Goal: Information Seeking & Learning: Understand process/instructions

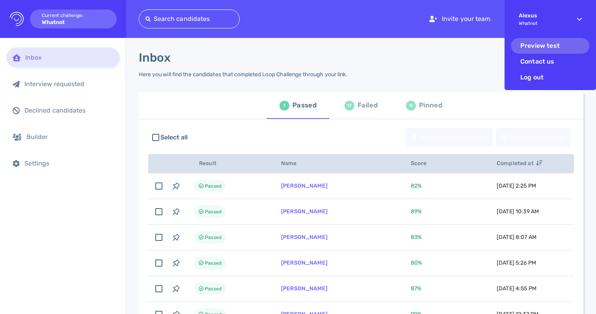
click at [529, 50] on li "Preview test" at bounding box center [550, 46] width 79 height 16
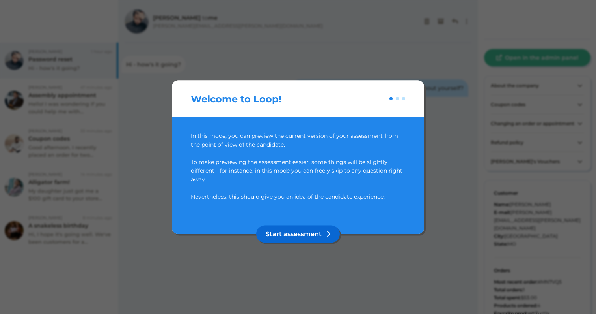
click at [292, 233] on button "Start assessment" at bounding box center [298, 233] width 84 height 17
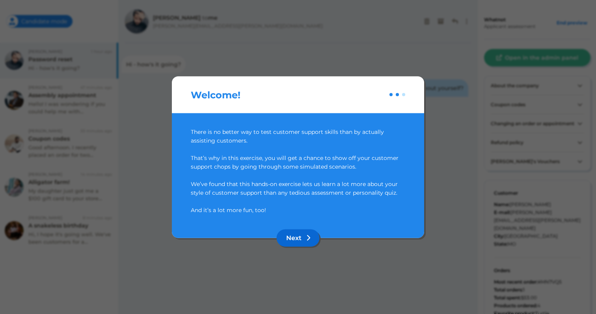
click at [292, 233] on button "Next" at bounding box center [298, 237] width 43 height 17
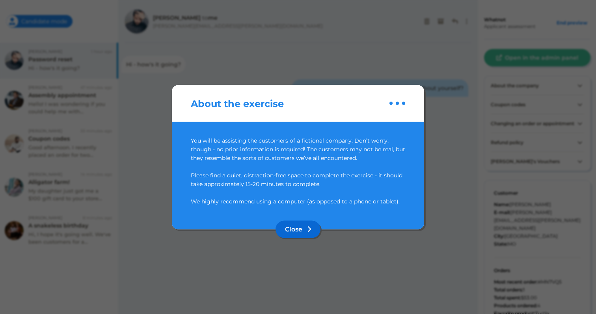
click at [292, 233] on button "Close" at bounding box center [298, 228] width 45 height 17
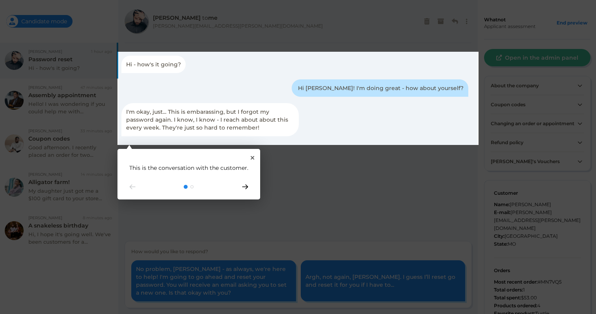
click at [243, 187] on icon "Go to next step" at bounding box center [245, 186] width 6 height 5
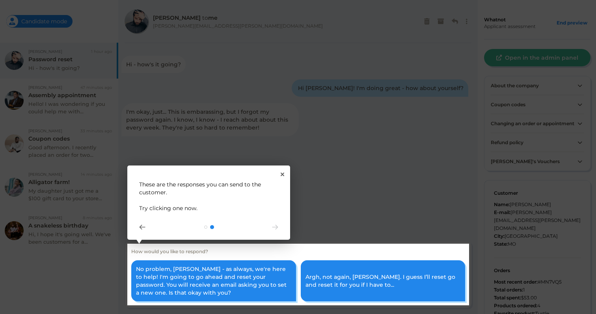
click at [211, 284] on rect at bounding box center [298, 274] width 342 height 62
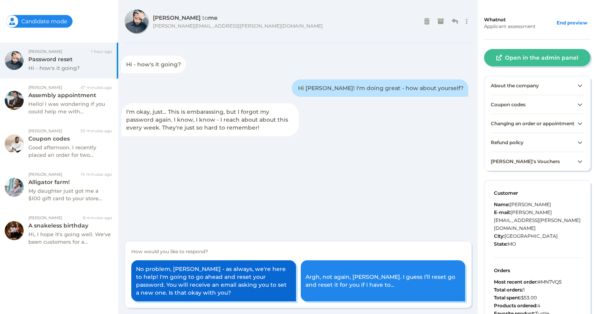
click at [211, 283] on button "No problem, Dylan - as always, we're here to help! I'm going to go ahead and re…" at bounding box center [213, 280] width 165 height 41
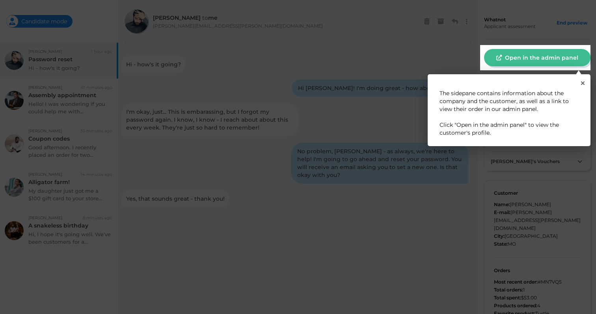
click at [511, 58] on rect at bounding box center [535, 57] width 110 height 25
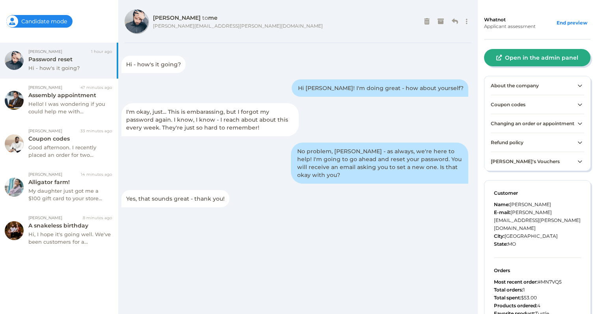
click at [512, 58] on button "Open in the admin panel" at bounding box center [537, 57] width 106 height 17
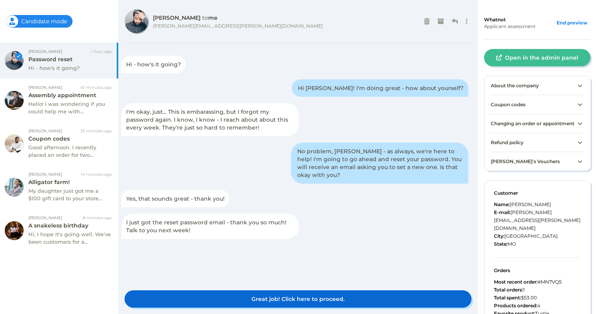
click at [234, 304] on button "Great job! Click here to proceed." at bounding box center [298, 298] width 347 height 17
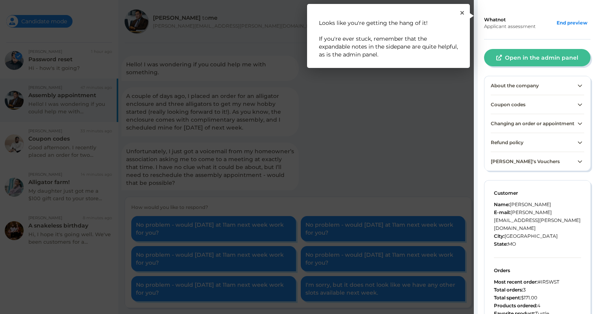
scroll to position [37, 0]
click at [464, 12] on icon "Close Tour" at bounding box center [463, 13] width 4 height 4
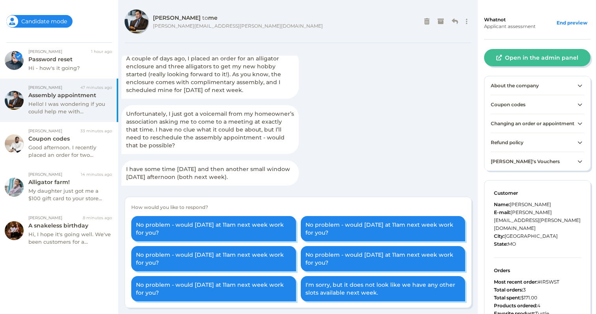
scroll to position [37, 0]
click at [506, 58] on button "Open in the admin panel" at bounding box center [537, 57] width 106 height 17
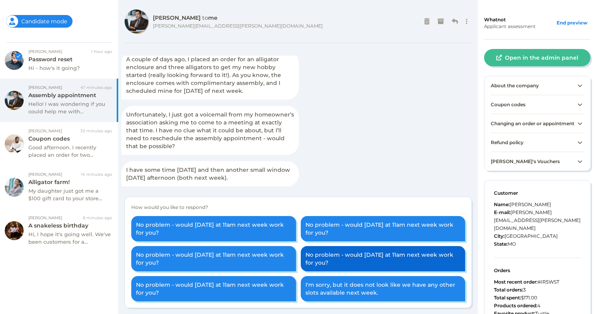
click at [333, 260] on button "No problem - would Thursday at 11am next week work for you?" at bounding box center [383, 258] width 165 height 25
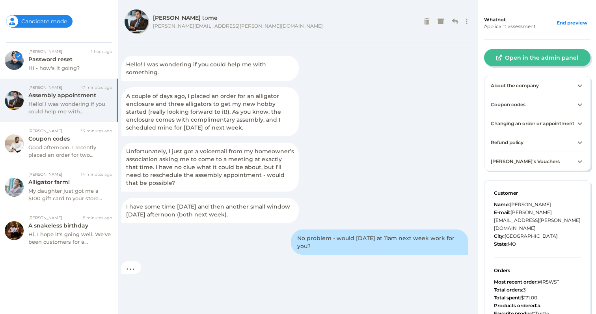
scroll to position [41, 0]
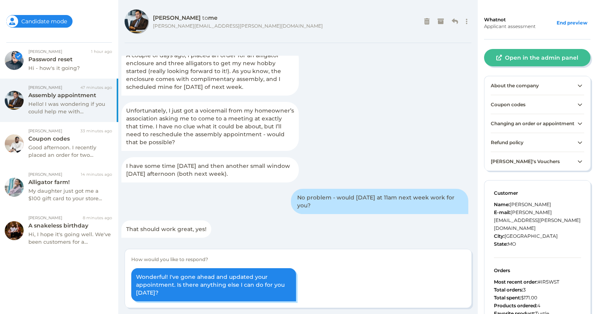
click at [518, 87] on span "About the company" at bounding box center [515, 85] width 48 height 6
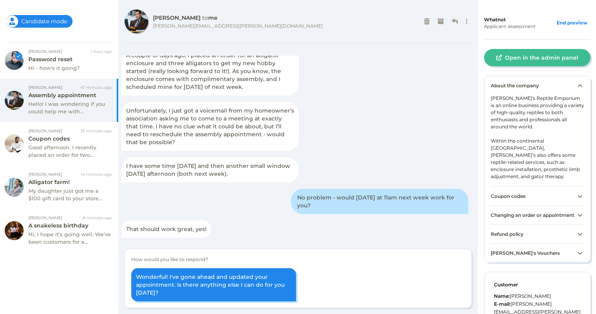
click at [518, 86] on span "About the company" at bounding box center [515, 85] width 48 height 6
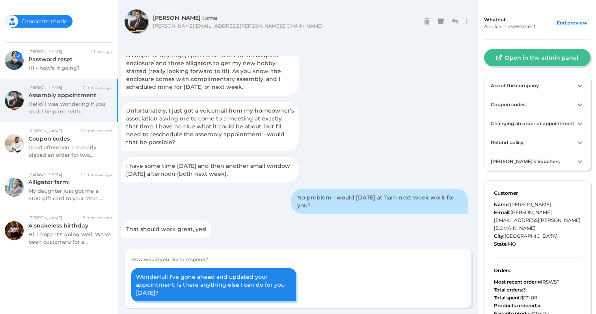
click at [520, 126] on span "Changing an order or appointment" at bounding box center [533, 123] width 84 height 6
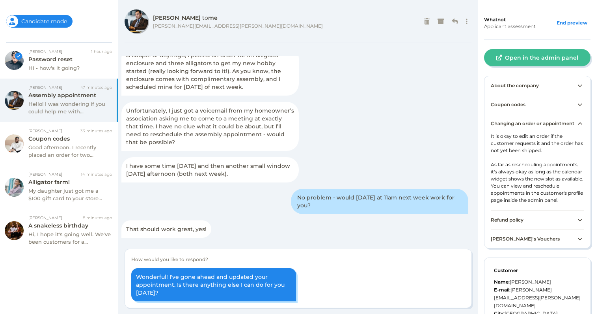
click at [520, 126] on span "Changing an order or appointment" at bounding box center [533, 123] width 84 height 6
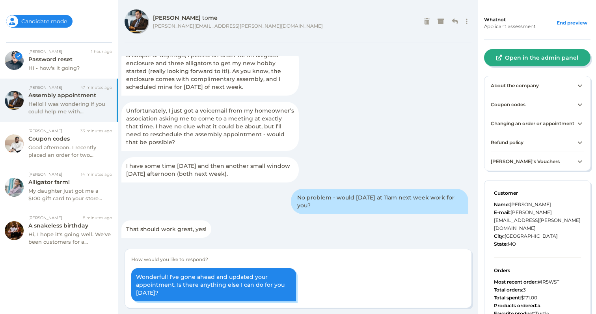
click at [521, 63] on button "Open in the admin panel" at bounding box center [537, 57] width 106 height 17
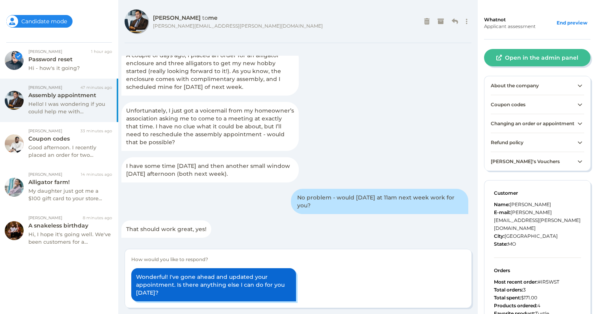
click at [224, 286] on button "Wonderful! I've gone ahead and updated your appointment. Is there anything else…" at bounding box center [213, 284] width 165 height 33
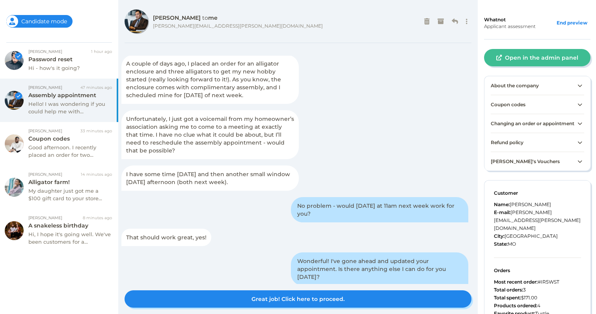
scroll to position [54, 0]
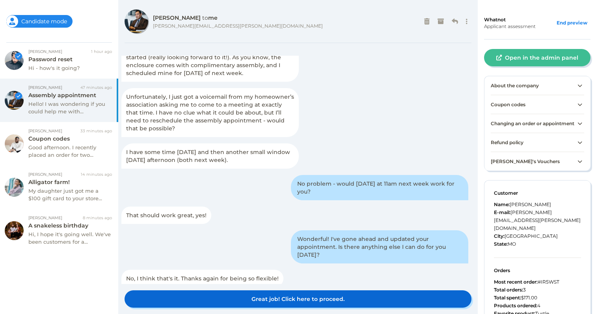
click at [270, 303] on button "Great job! Click here to proceed." at bounding box center [298, 298] width 347 height 17
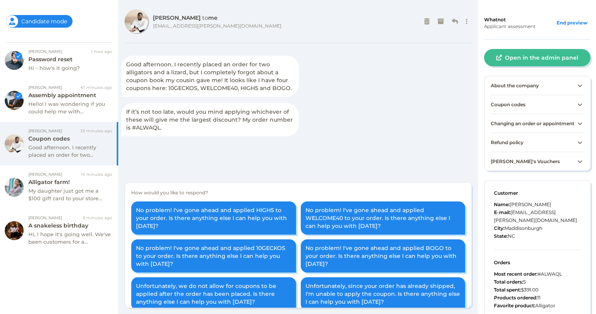
click at [505, 106] on span "Coupon codes" at bounding box center [508, 104] width 35 height 6
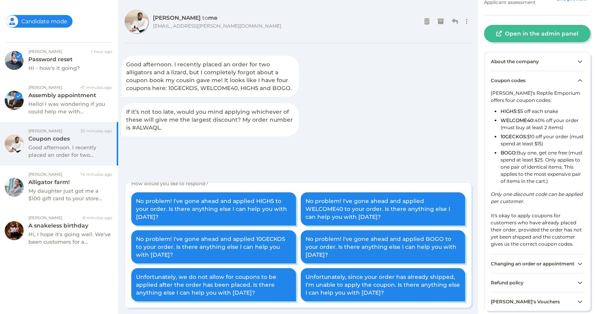
scroll to position [6, 0]
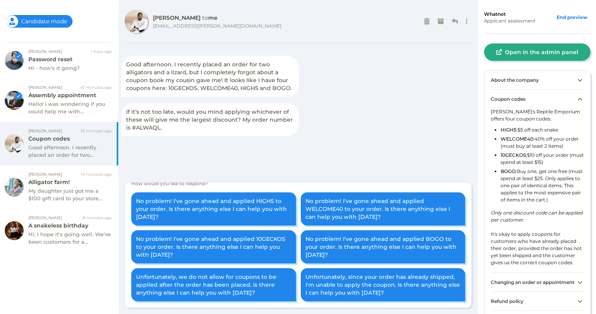
click at [533, 48] on button "Open in the admin panel" at bounding box center [537, 51] width 106 height 17
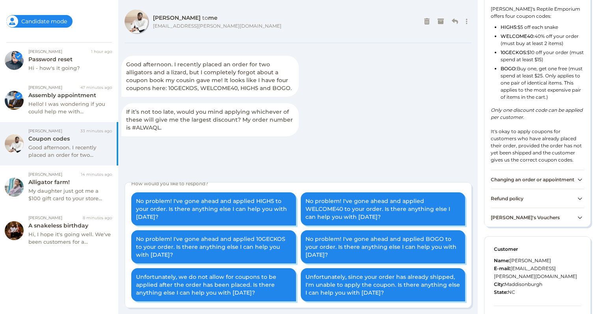
scroll to position [109, 0]
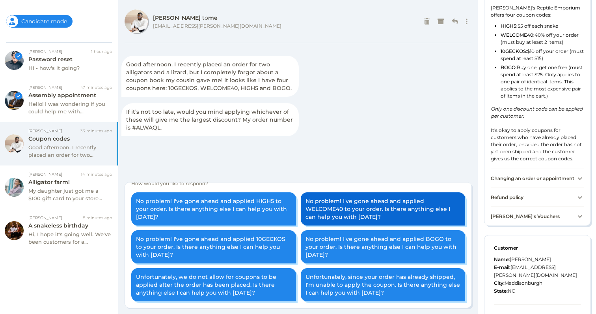
click at [307, 213] on button "No problem! I've gone ahead and applied WELCOME40 to your order. Is there anyth…" at bounding box center [383, 208] width 165 height 33
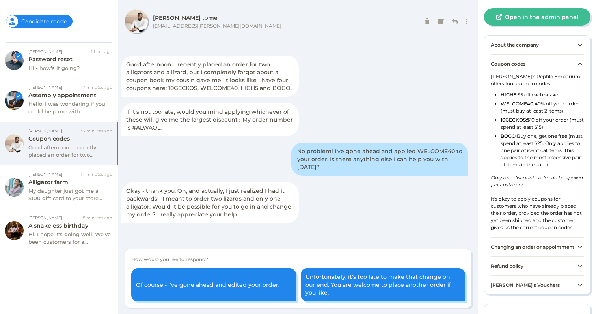
click at [516, 67] on div "Coupon codes" at bounding box center [537, 63] width 93 height 19
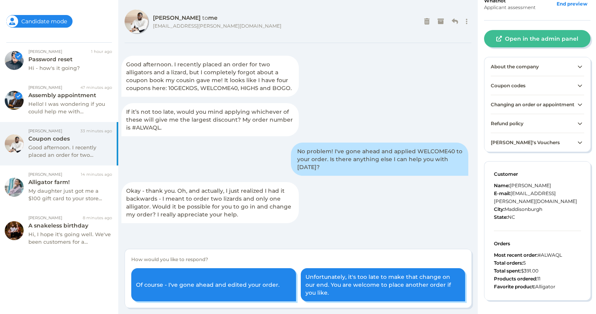
click at [516, 107] on span "Changing an order or appointment" at bounding box center [533, 104] width 84 height 6
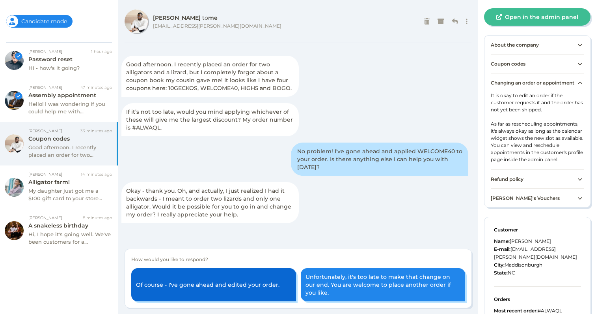
click at [213, 288] on button "Of course - I've gone ahead and edited your order." at bounding box center [213, 284] width 165 height 33
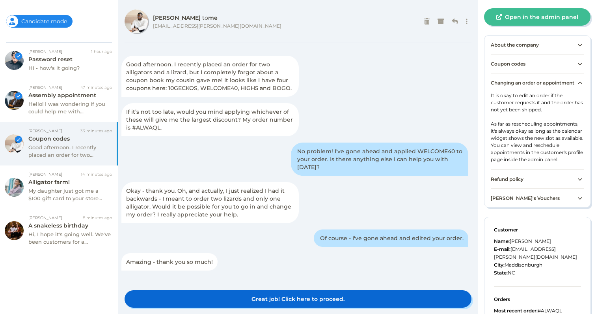
click at [271, 296] on button "Great job! Click here to proceed." at bounding box center [298, 298] width 347 height 17
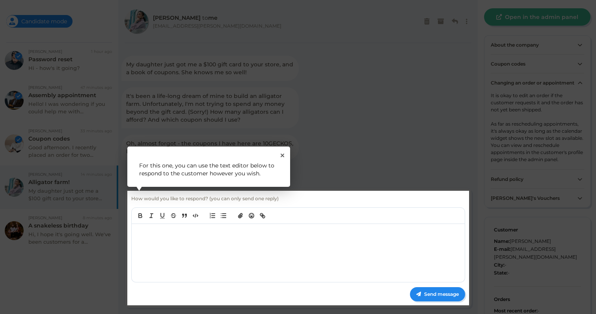
click at [212, 231] on rect at bounding box center [298, 248] width 342 height 114
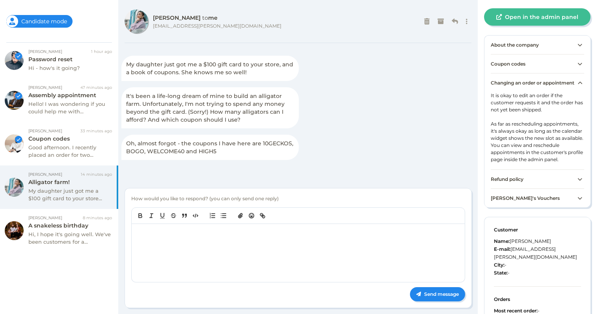
click at [212, 231] on p at bounding box center [299, 232] width 323 height 8
click at [145, 233] on p "HI Victoria" at bounding box center [299, 232] width 323 height 8
click at [166, 234] on p "Hi Victoria" at bounding box center [299, 232] width 323 height 8
click at [560, 84] on span "Changing an order or appointment" at bounding box center [533, 83] width 84 height 6
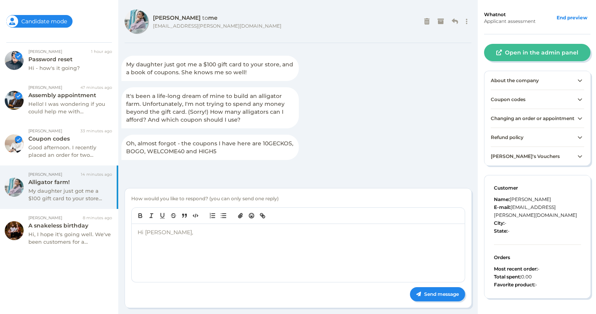
scroll to position [11, 0]
click at [523, 155] on span "Max's Vouchers" at bounding box center [525, 156] width 69 height 6
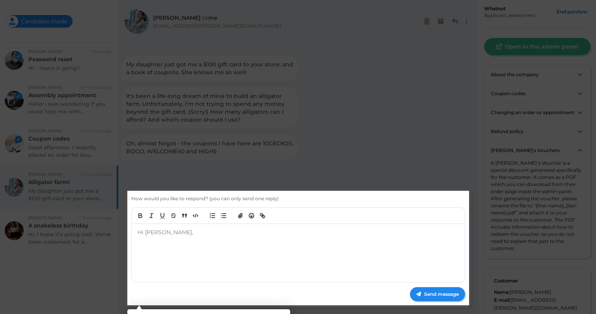
scroll to position [41, 0]
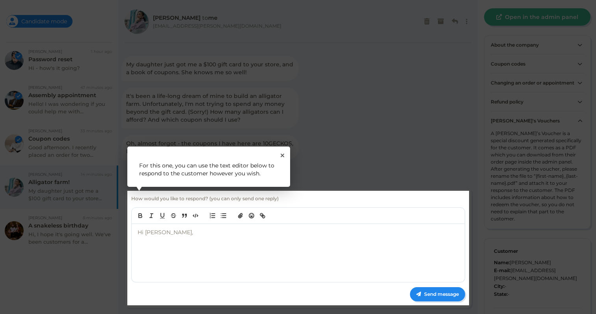
click at [523, 130] on rect at bounding box center [298, 157] width 596 height 314
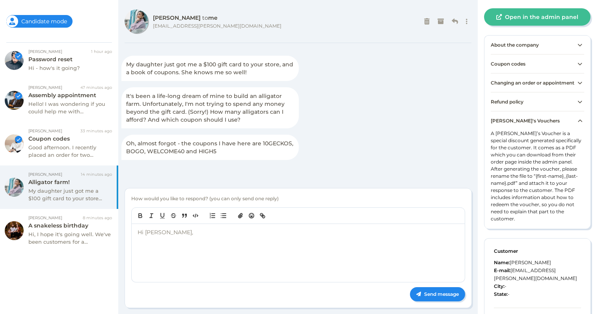
click at [523, 130] on div "Max's Vouchers" at bounding box center [537, 120] width 93 height 19
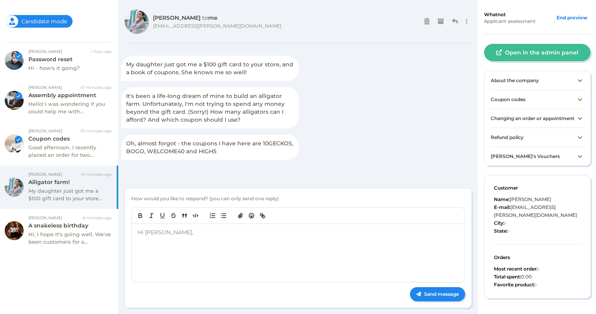
click at [518, 134] on span "Refund policy" at bounding box center [507, 137] width 33 height 6
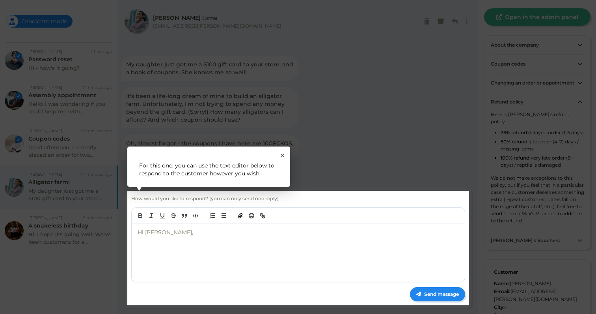
click at [516, 110] on rect at bounding box center [298, 157] width 596 height 314
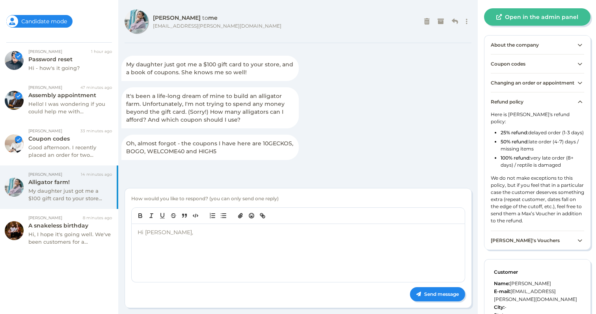
click at [516, 105] on span "Refund policy" at bounding box center [507, 102] width 33 height 6
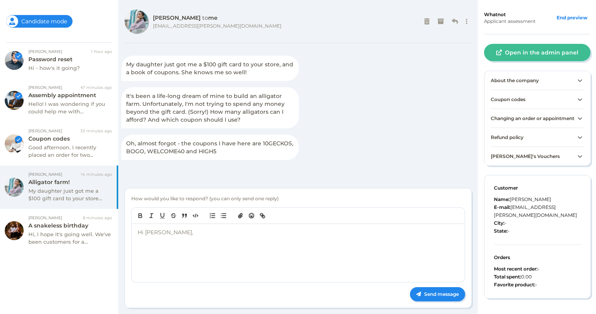
click at [515, 96] on span "Coupon codes" at bounding box center [508, 99] width 35 height 6
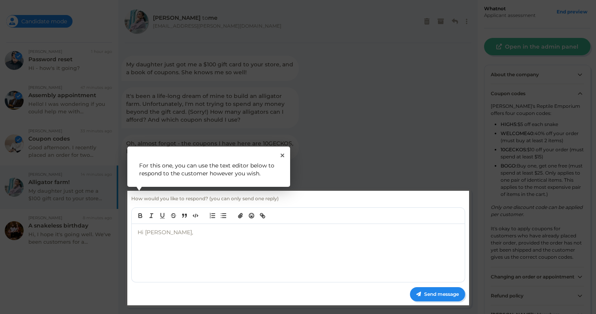
scroll to position [41, 0]
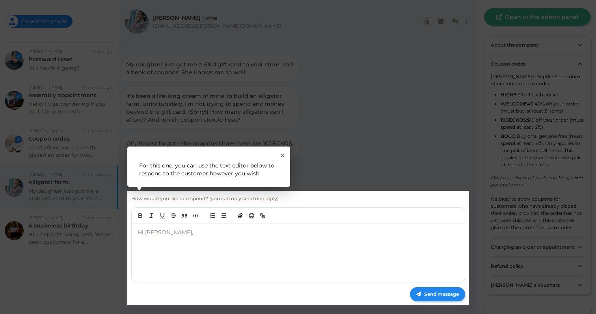
click at [514, 85] on rect at bounding box center [298, 157] width 596 height 314
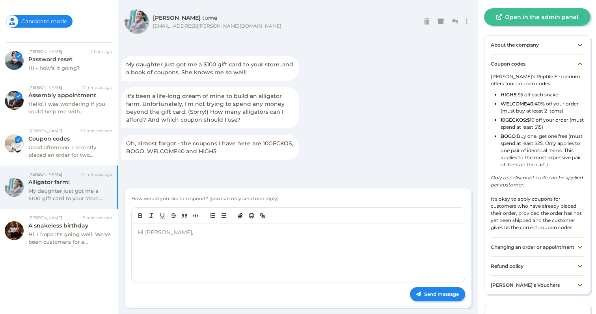
click at [513, 70] on div "Coupon codes" at bounding box center [537, 63] width 93 height 19
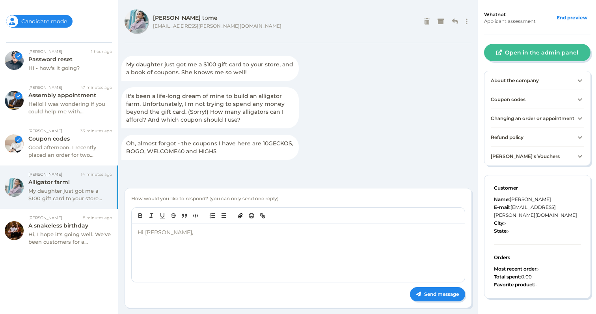
click at [194, 235] on p "Hi Victoria," at bounding box center [299, 232] width 323 height 8
click at [505, 44] on button "Open in the admin panel" at bounding box center [537, 52] width 106 height 17
click at [176, 235] on p "Hi Victoria," at bounding box center [299, 232] width 323 height 8
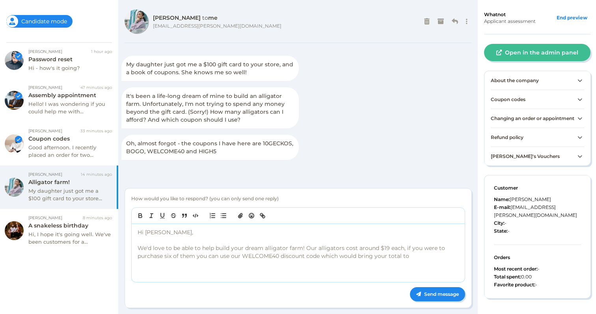
click at [321, 258] on p "We'd love to be able to help build your dream alligator farm! Our alligators co…" at bounding box center [299, 252] width 323 height 16
click at [439, 254] on p "We'd love to be able to help build your dream alligator farm! Our alligators co…" at bounding box center [299, 252] width 323 height 16
click at [441, 257] on p "We'd love to be able to help build your dream alligator farm! Our alligators co…" at bounding box center [299, 252] width 323 height 16
click at [171, 264] on p "We'd love to be able to help build your dream alligator farm! Our alligators co…" at bounding box center [299, 256] width 323 height 24
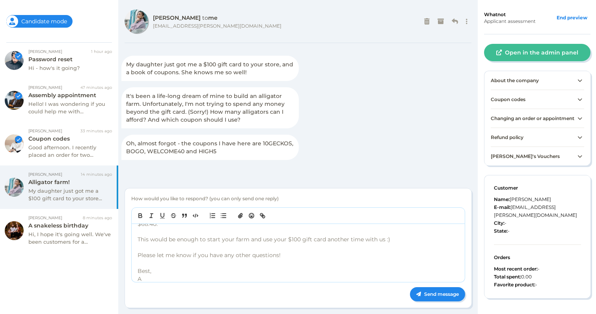
scroll to position [40, 0]
click at [432, 291] on button "Send message" at bounding box center [437, 294] width 55 height 14
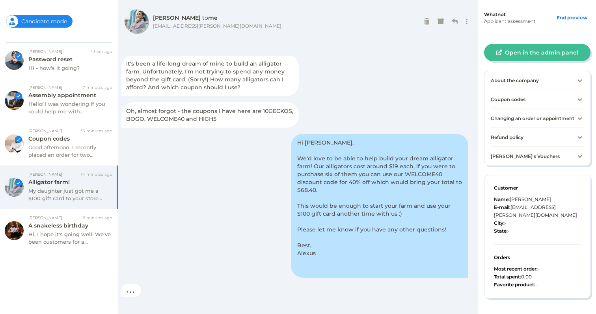
scroll to position [62, 0]
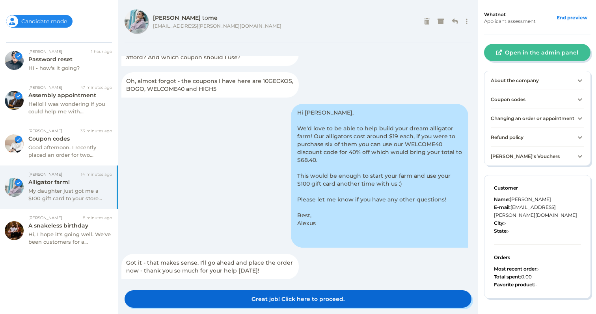
click at [293, 297] on button "Great job! Click here to proceed." at bounding box center [298, 298] width 347 height 17
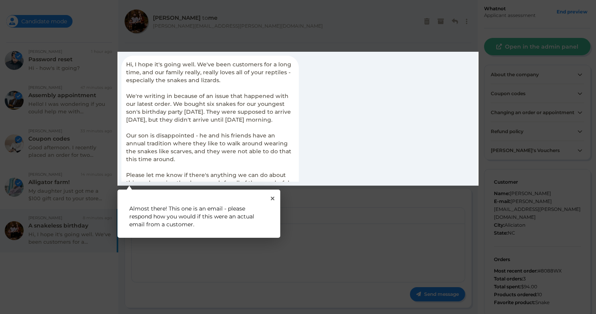
click at [260, 153] on rect at bounding box center [298, 119] width 361 height 134
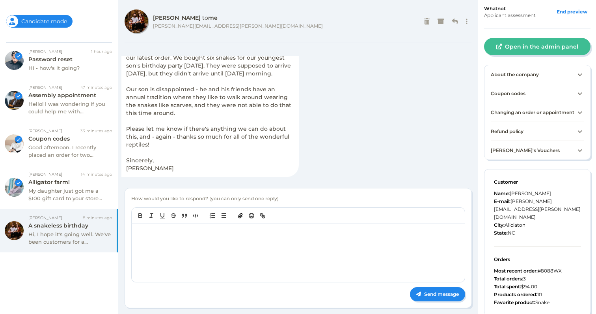
scroll to position [54, 0]
click at [512, 140] on div "Refund policy" at bounding box center [537, 130] width 93 height 19
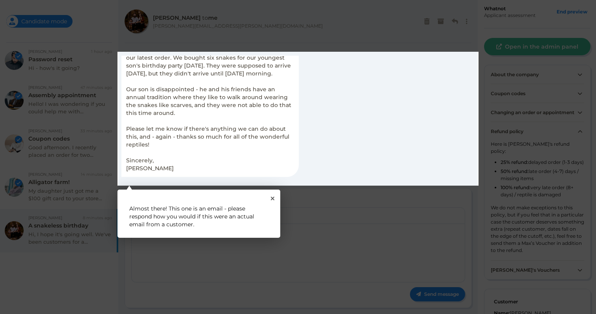
click at [323, 224] on rect at bounding box center [298, 157] width 596 height 314
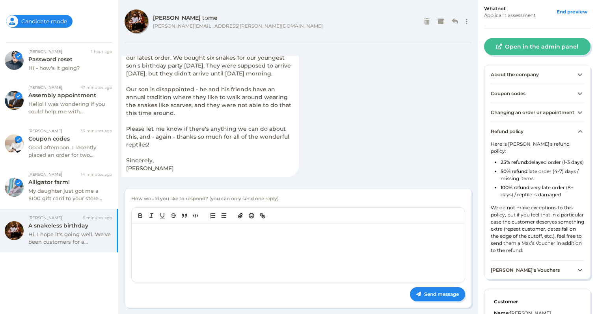
click at [264, 242] on div at bounding box center [298, 253] width 333 height 58
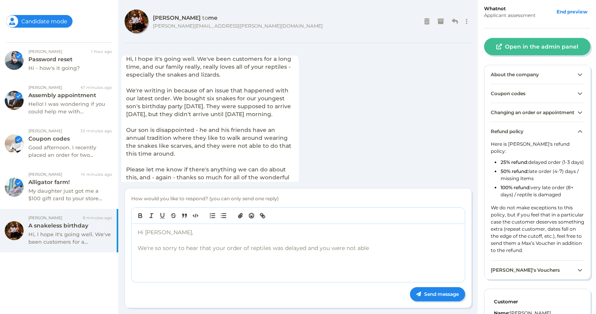
scroll to position [5, 0]
click at [236, 272] on p "As a long time customer we appreicate your business and would love to reconcile…" at bounding box center [299, 271] width 323 height 8
click at [390, 271] on p "As a long time customer we appreciate your business and would love to reconcile…" at bounding box center [299, 271] width 323 height 8
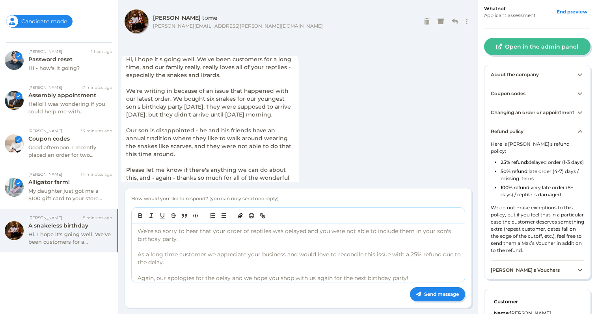
scroll to position [20, 0]
click at [138, 253] on p "As a long time customer we appreciate your business and would love to reconcile…" at bounding box center [299, 255] width 323 height 16
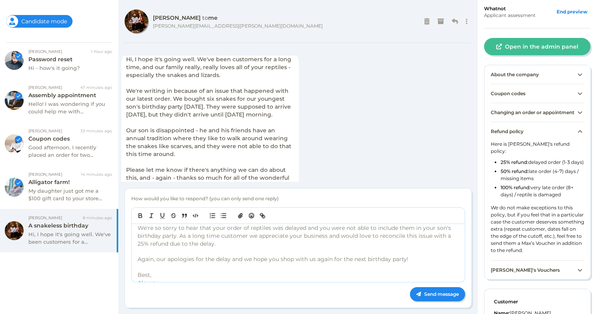
click at [247, 236] on p "We're so sorry to hear that your order of reptiles was delayed and you were not…" at bounding box center [299, 236] width 323 height 24
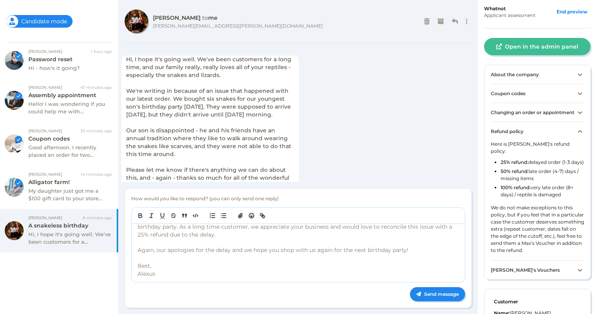
scroll to position [30, 0]
click at [366, 248] on p "Again, our apologies for the delay and we hope you shop with us again for the n…" at bounding box center [299, 249] width 323 height 8
click at [422, 293] on button "Send message" at bounding box center [437, 294] width 55 height 14
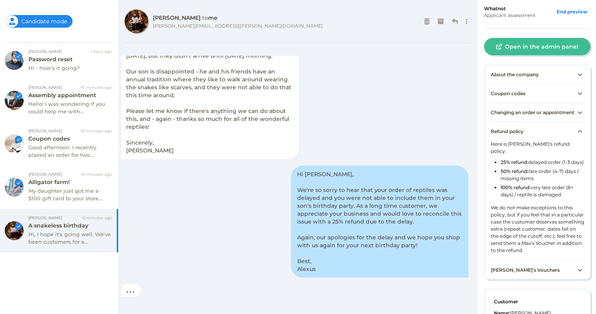
scroll to position [102, 0]
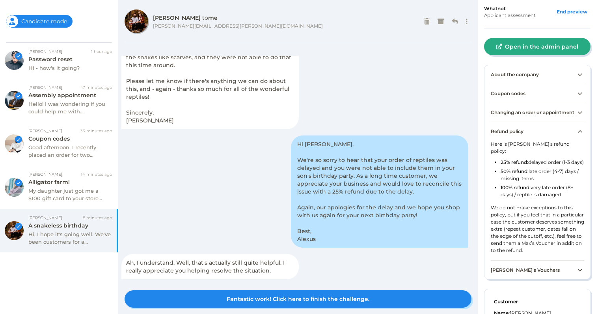
click at [505, 52] on button "Open in the admin panel" at bounding box center [537, 46] width 106 height 17
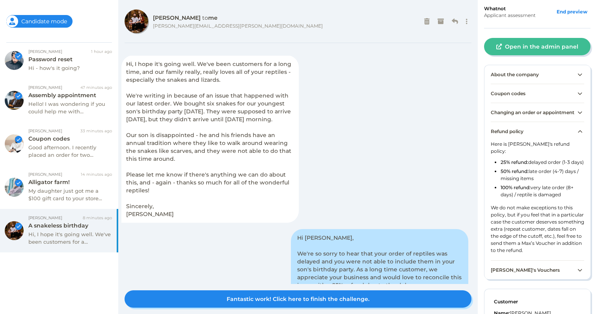
scroll to position [0, 0]
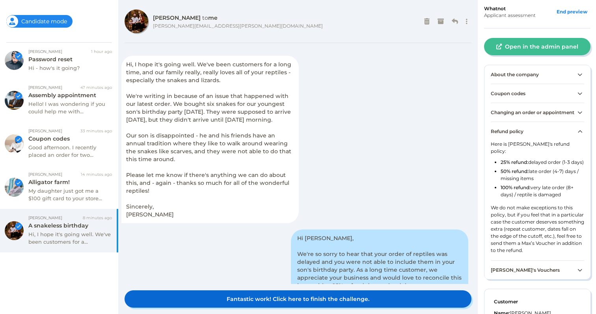
click at [238, 300] on button "Fantastic work! Click here to finish the challenge." at bounding box center [298, 298] width 347 height 17
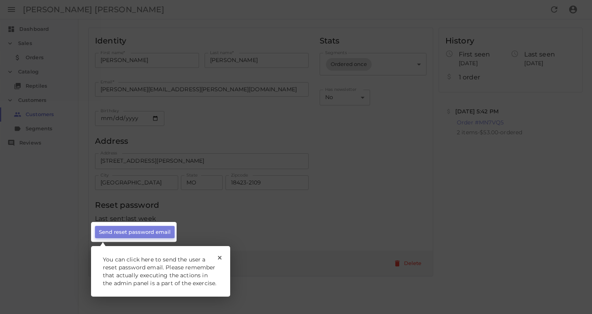
click at [170, 232] on rect at bounding box center [134, 232] width 86 height 20
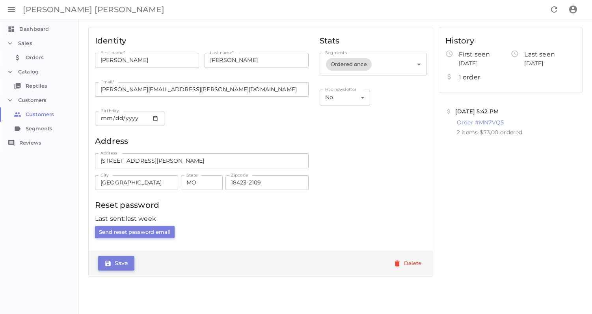
click at [162, 230] on button "Send reset password email" at bounding box center [135, 232] width 80 height 12
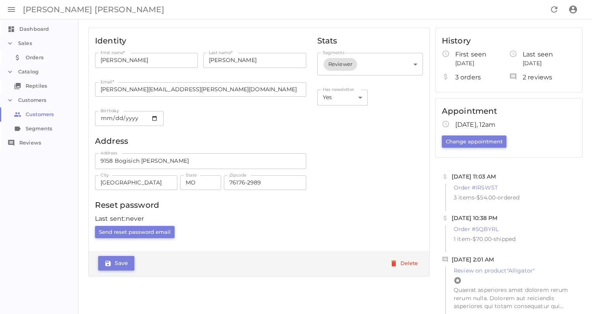
click at [448, 136] on button "Change appointment" at bounding box center [474, 141] width 65 height 12
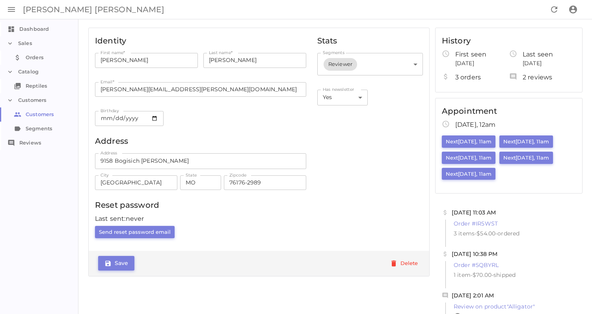
click at [517, 159] on button "Next Thursday, 11am" at bounding box center [527, 157] width 54 height 12
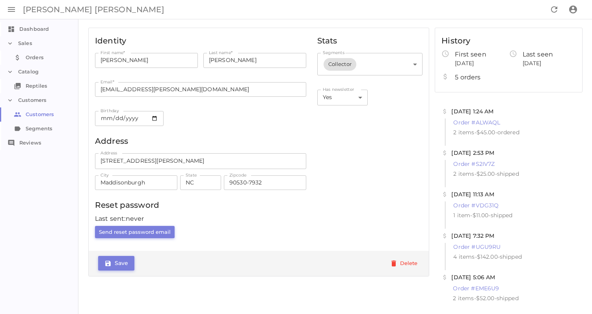
click at [47, 55] on link "Orders Orders" at bounding box center [39, 57] width 79 height 14
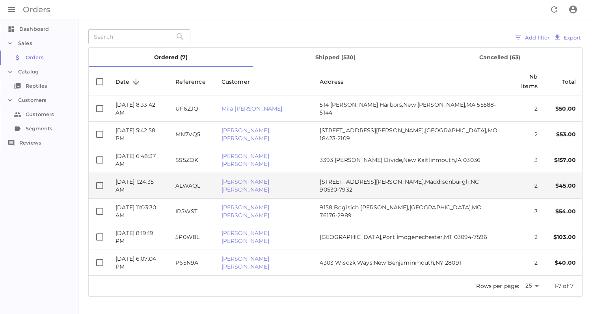
click at [215, 173] on td "ALWAQL" at bounding box center [192, 186] width 46 height 26
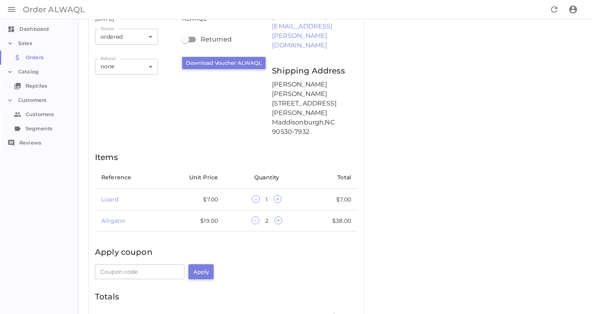
scroll to position [60, 0]
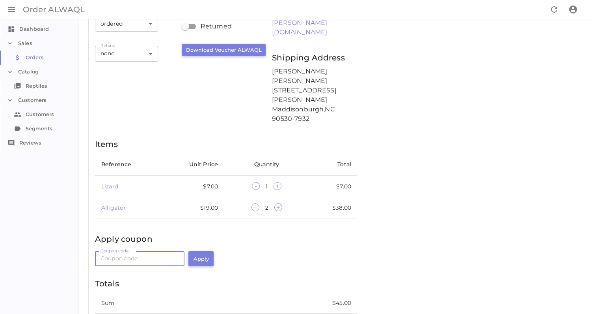
click at [138, 251] on input "Coupon code" at bounding box center [140, 258] width 90 height 15
type input "WELCOME40"
click at [189, 251] on button "Apply" at bounding box center [201, 258] width 25 height 15
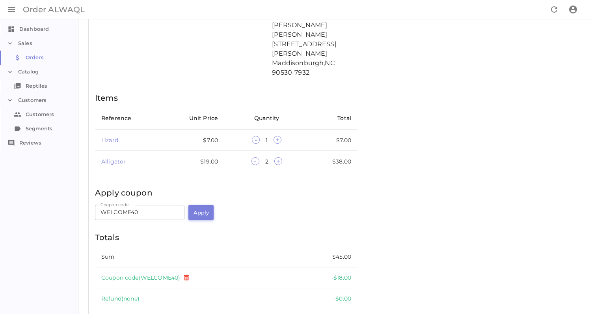
scroll to position [123, 0]
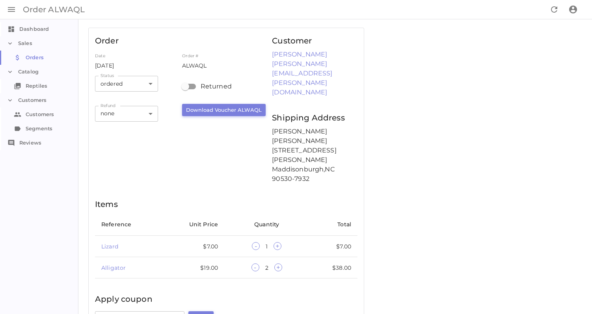
click at [49, 59] on link "Orders Orders" at bounding box center [39, 57] width 79 height 14
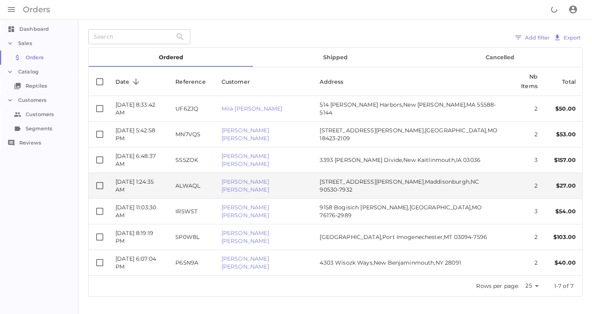
click at [169, 173] on td "7/30/2025, 1:24:35 AM" at bounding box center [139, 186] width 60 height 26
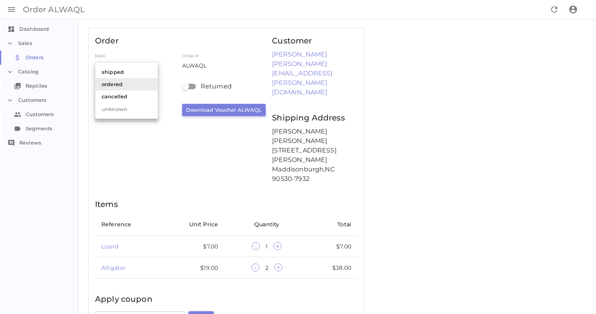
click at [146, 86] on body "Skip to content Order ALWAQL Dashboard Dashboard Sales Orders Orders Catalog Re…" at bounding box center [298, 242] width 596 height 484
click at [146, 86] on li "ordered" at bounding box center [126, 84] width 62 height 12
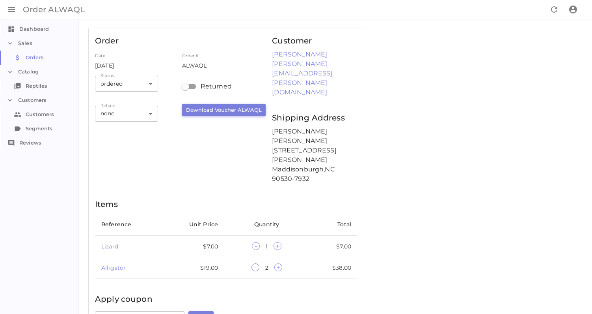
click at [278, 242] on span "+" at bounding box center [278, 246] width 8 height 8
click at [254, 263] on span "-" at bounding box center [256, 267] width 8 height 8
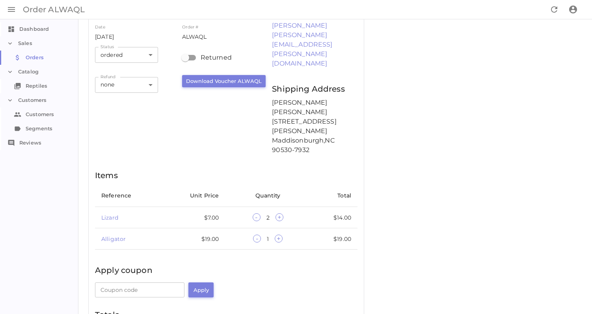
scroll to position [123, 0]
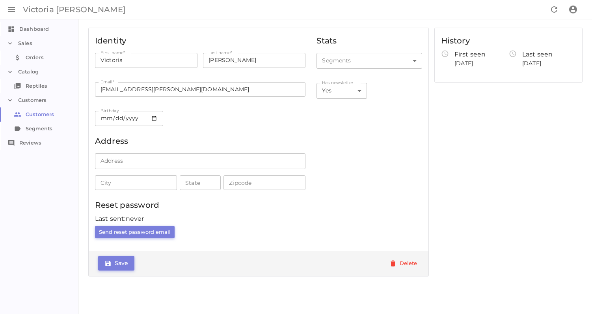
click at [49, 58] on link "Orders Orders" at bounding box center [39, 57] width 79 height 14
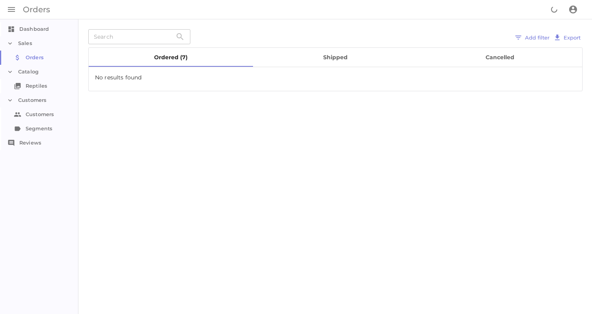
click at [331, 51] on button "shipped" at bounding box center [335, 57] width 164 height 19
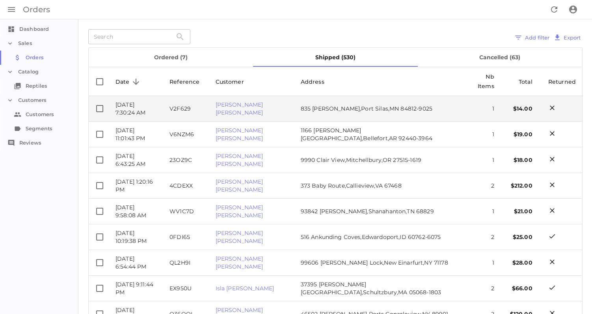
click at [163, 113] on td "8/13/2025, 7:30:24 AM" at bounding box center [136, 109] width 54 height 26
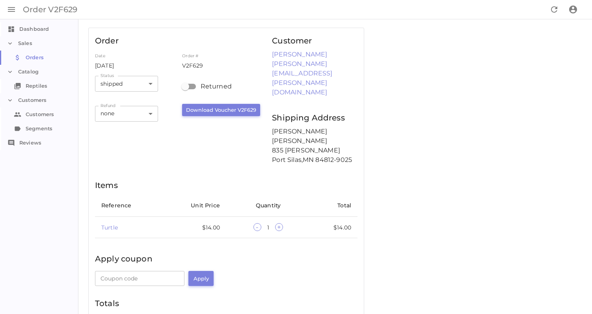
click at [37, 82] on link "Reptiles Reptiles" at bounding box center [39, 86] width 79 height 14
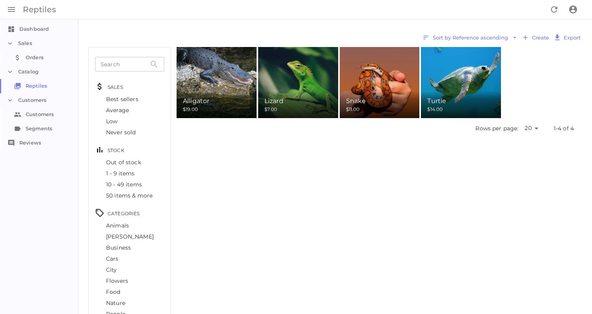
click at [230, 91] on div "Alligator $19.00" at bounding box center [217, 104] width 80 height 27
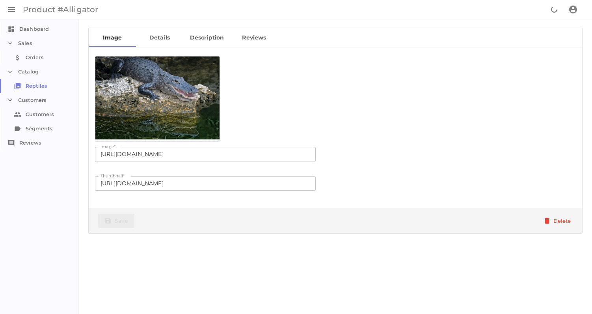
click at [171, 34] on link "Details" at bounding box center [159, 37] width 47 height 19
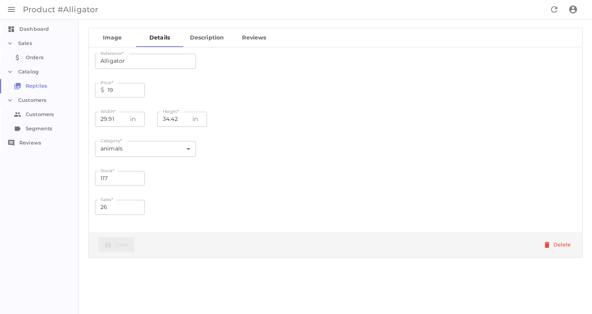
click at [200, 40] on link "Description" at bounding box center [206, 37] width 47 height 19
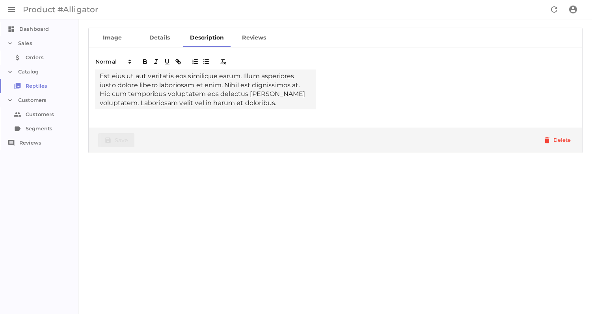
click at [239, 39] on link "Reviews" at bounding box center [254, 37] width 47 height 19
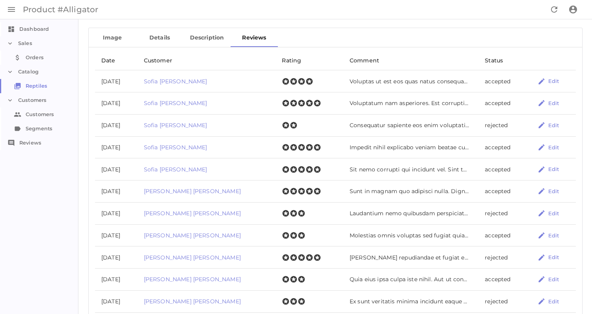
click at [148, 41] on link "Details" at bounding box center [159, 37] width 47 height 19
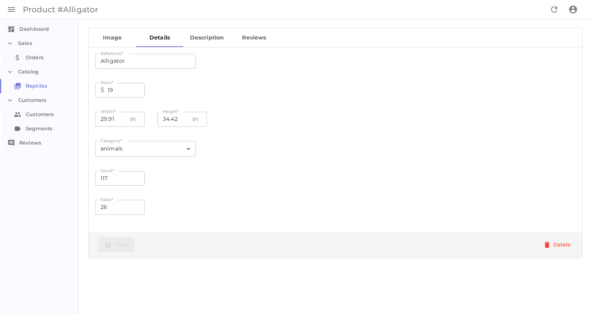
click at [121, 41] on link "Image" at bounding box center [112, 37] width 47 height 19
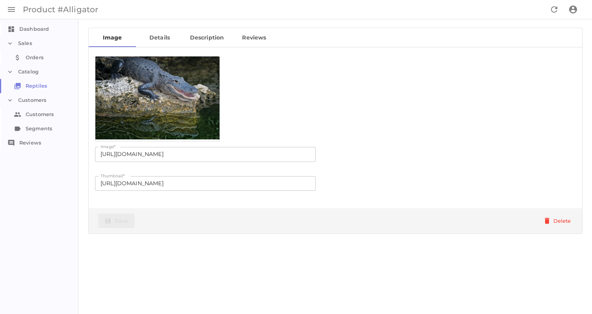
click at [158, 42] on link "Details" at bounding box center [159, 37] width 47 height 19
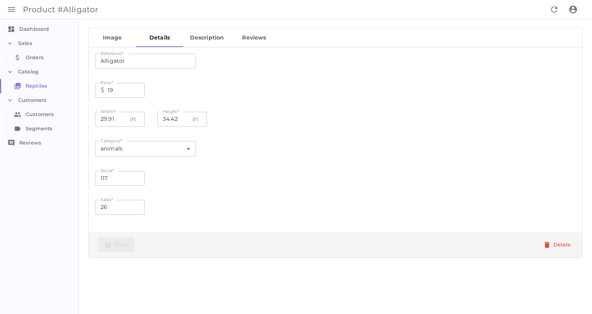
click at [121, 43] on link "Image" at bounding box center [112, 37] width 47 height 19
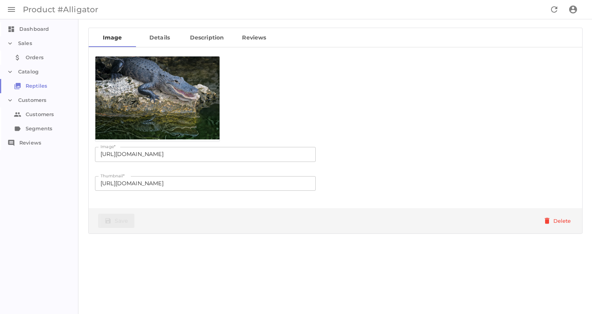
click at [46, 85] on link "Reptiles Reptiles" at bounding box center [39, 86] width 79 height 14
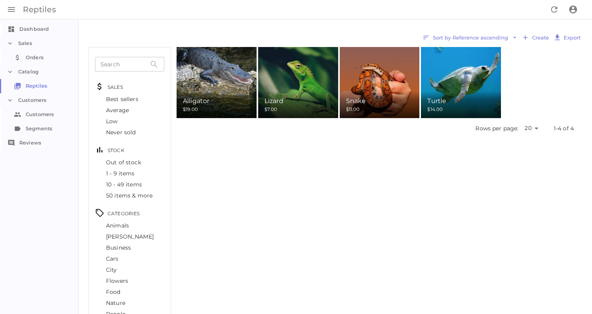
click at [129, 101] on div "Best sellers" at bounding box center [129, 98] width 69 height 11
click at [45, 60] on link "Orders Orders" at bounding box center [39, 57] width 79 height 14
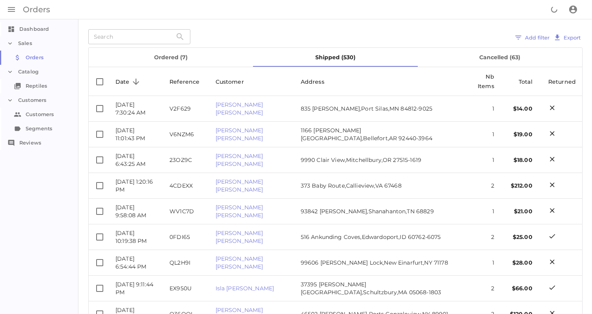
click at [47, 112] on link "Customers Customers" at bounding box center [39, 114] width 79 height 14
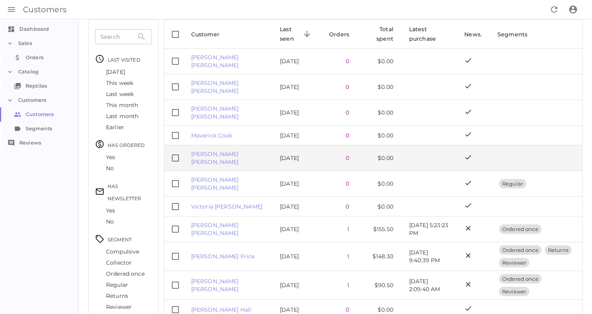
scroll to position [31, 0]
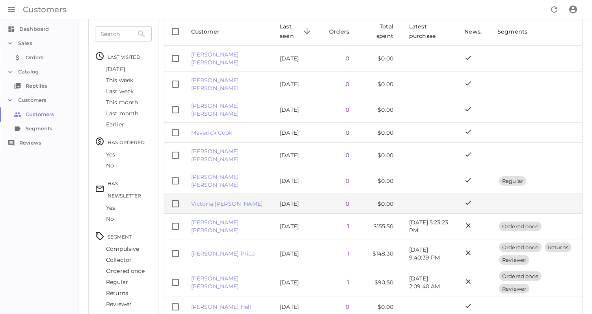
click at [185, 194] on td at bounding box center [174, 204] width 21 height 20
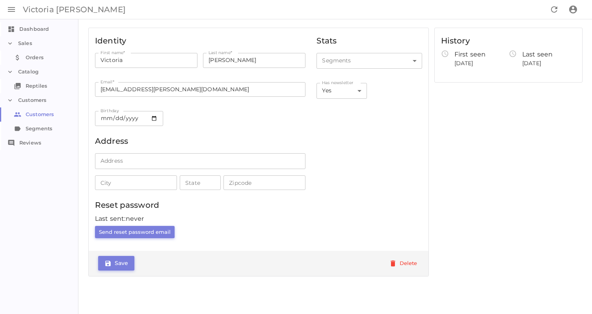
click at [43, 128] on link "Segments Segments" at bounding box center [39, 128] width 79 height 14
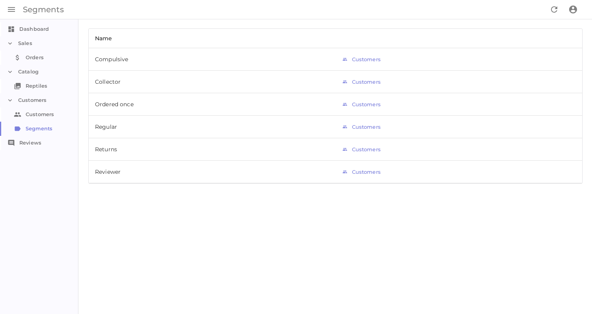
click at [39, 84] on link "Reptiles Reptiles" at bounding box center [39, 86] width 79 height 14
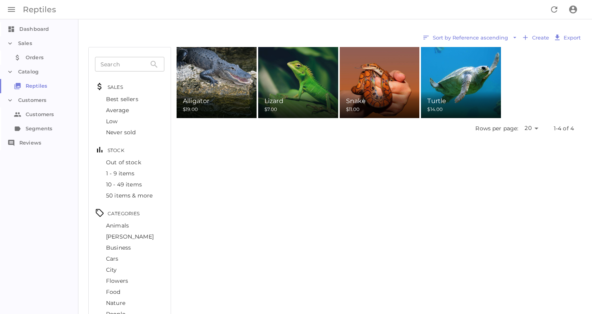
click at [39, 56] on link "Orders Orders" at bounding box center [39, 57] width 79 height 14
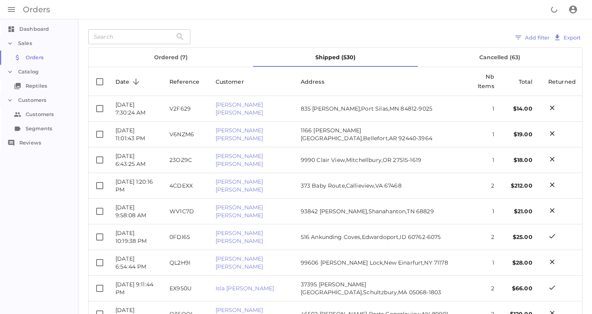
click at [39, 49] on li "Sales" at bounding box center [39, 43] width 79 height 14
click at [42, 33] on link "Dashboard Dashboard" at bounding box center [39, 29] width 79 height 14
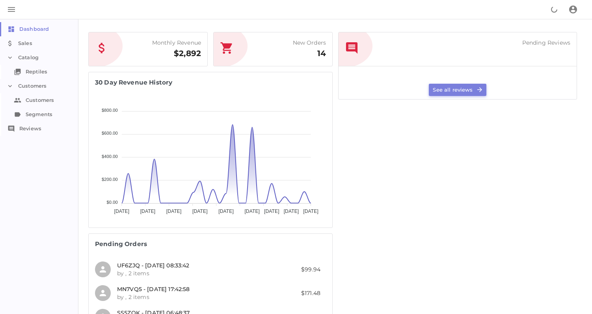
click at [36, 72] on link "Reptiles Reptiles" at bounding box center [39, 72] width 79 height 14
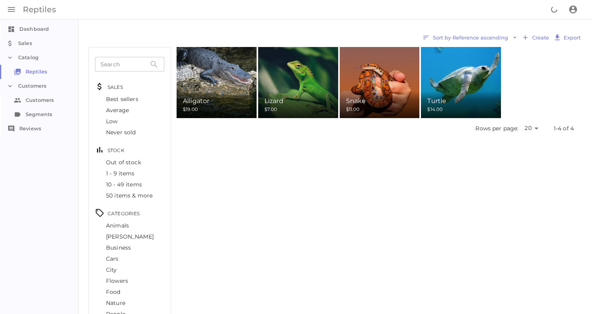
click at [36, 87] on li "Customers" at bounding box center [39, 86] width 79 height 14
click at [36, 86] on li "Customers" at bounding box center [39, 86] width 79 height 14
click at [208, 90] on img at bounding box center [216, 82] width 106 height 71
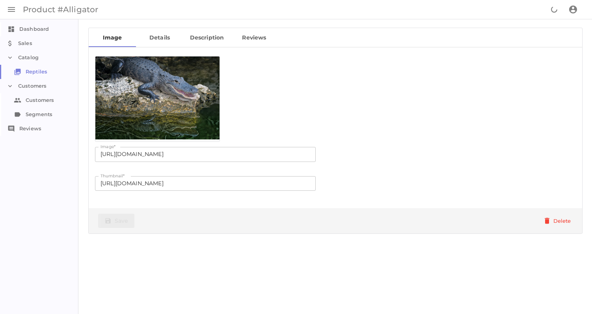
click at [194, 110] on img at bounding box center [157, 97] width 124 height 83
click at [162, 40] on link "Details" at bounding box center [159, 37] width 47 height 19
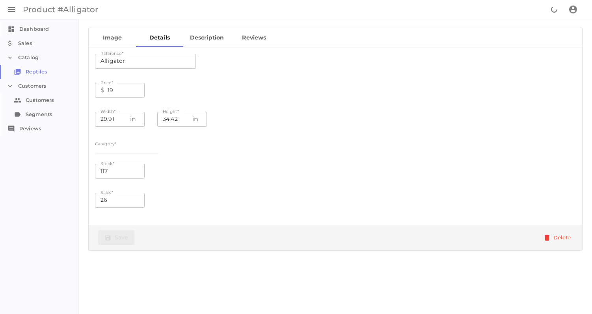
click at [193, 38] on link "Description" at bounding box center [206, 37] width 47 height 19
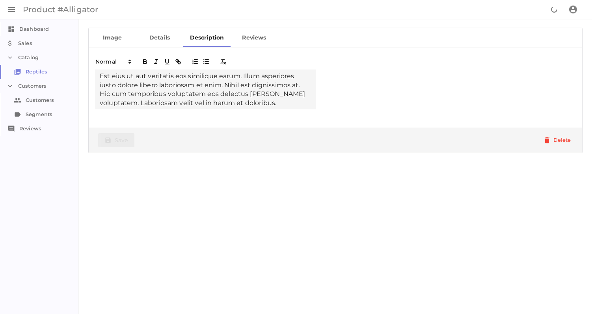
click at [246, 37] on link "Reviews" at bounding box center [254, 37] width 47 height 19
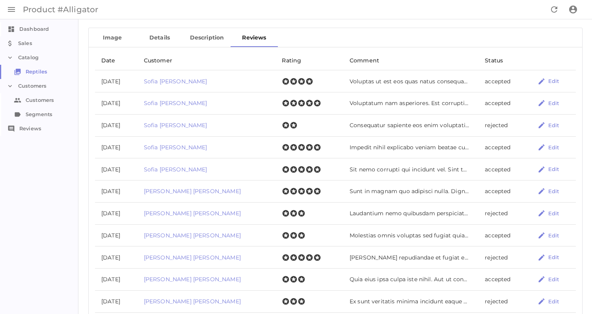
click at [122, 41] on link "Image" at bounding box center [112, 37] width 47 height 19
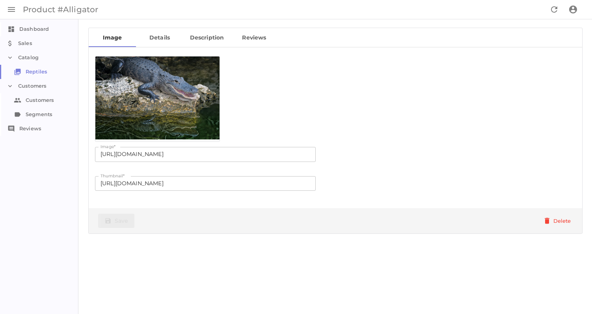
click at [46, 74] on link "Reptiles Reptiles" at bounding box center [39, 72] width 79 height 14
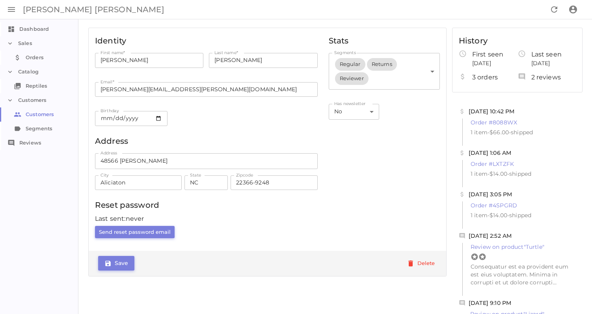
click at [47, 54] on link "Orders Orders" at bounding box center [39, 57] width 79 height 14
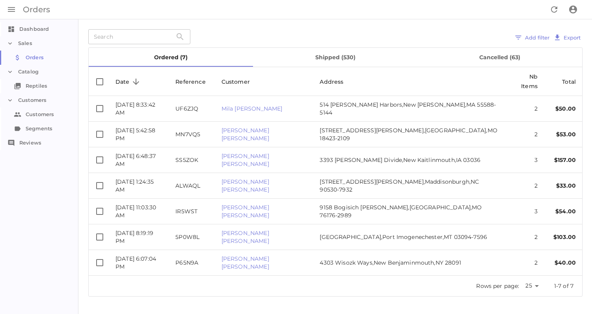
click at [333, 59] on button "shipped (530)" at bounding box center [335, 57] width 164 height 19
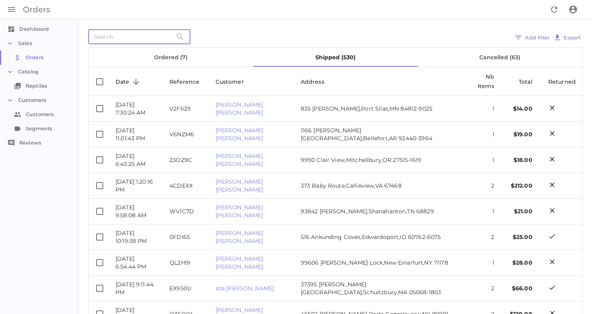
click at [132, 37] on input "text" at bounding box center [130, 36] width 84 height 15
type input "[PERSON_NAME]"
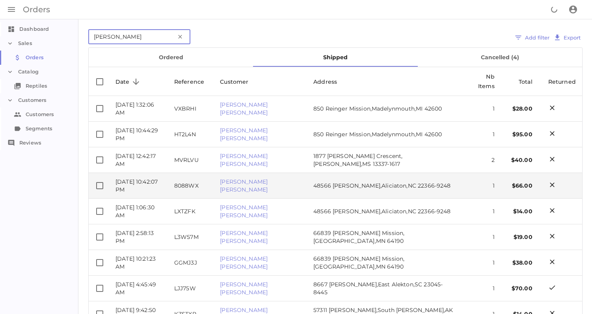
click at [214, 173] on td "8088WX" at bounding box center [191, 186] width 46 height 26
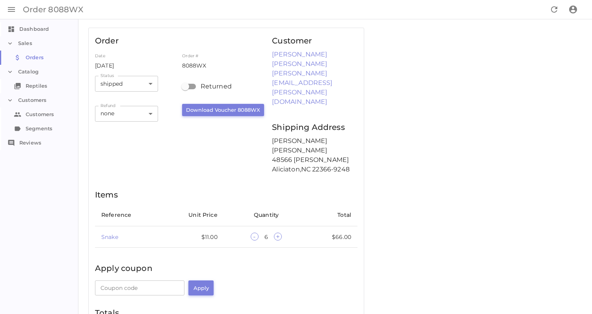
click at [190, 90] on input "Returned" at bounding box center [185, 86] width 45 height 15
click at [190, 86] on input "Returned" at bounding box center [193, 86] width 45 height 15
checkbox input "false"
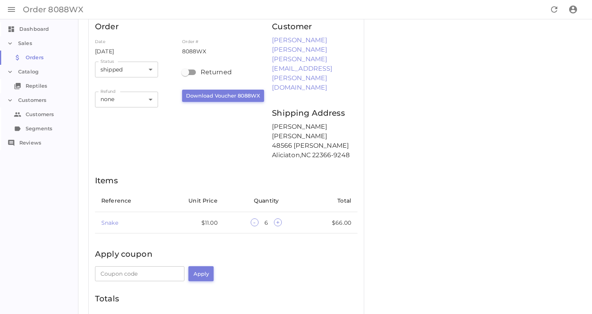
scroll to position [14, 0]
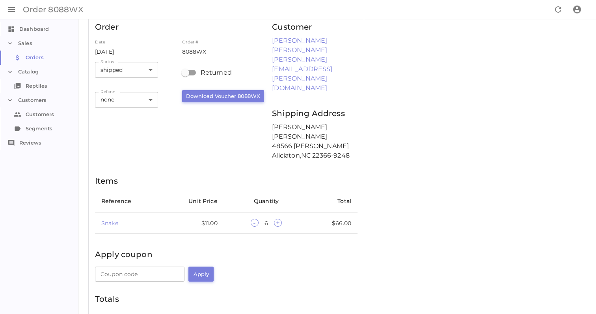
click at [148, 105] on body "Skip to content Order 8088WX Dashboard Dashboard Sales Orders Orders Catalog Re…" at bounding box center [298, 202] width 596 height 432
click at [143, 110] on li "25%" at bounding box center [126, 112] width 62 height 12
type input "25%"
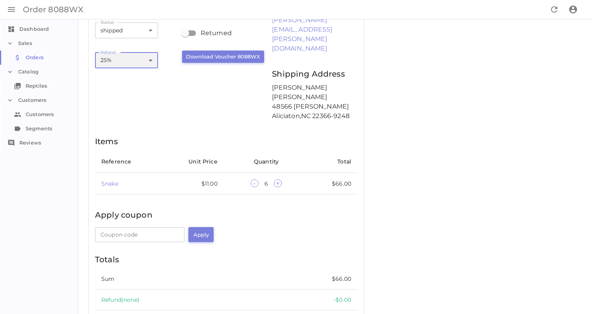
scroll to position [77, 0]
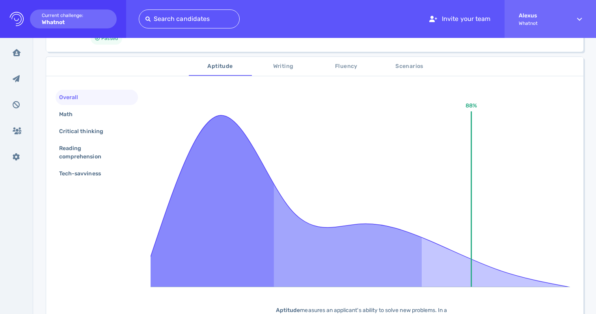
scroll to position [110, 0]
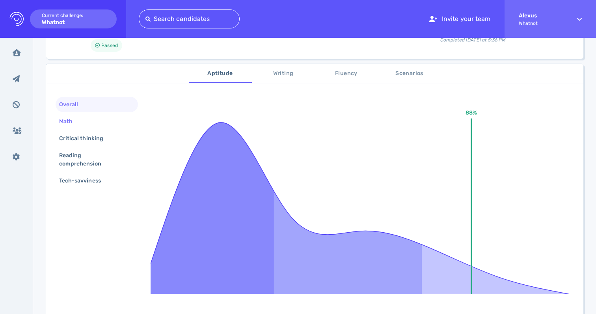
click at [84, 123] on div "Math" at bounding box center [97, 121] width 82 height 15
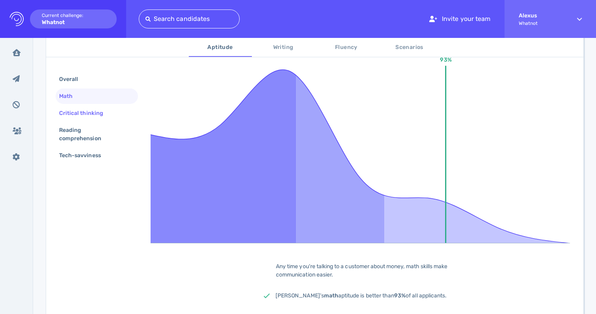
scroll to position [201, 0]
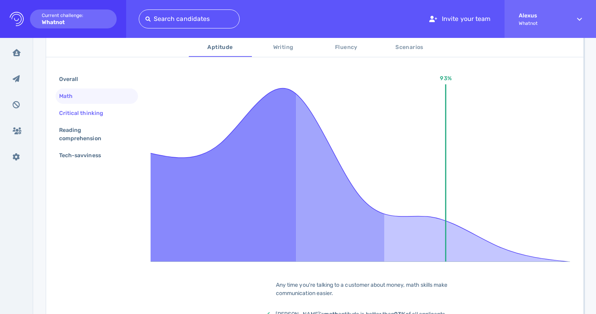
click at [83, 111] on div "Critical thinking" at bounding box center [85, 112] width 55 height 11
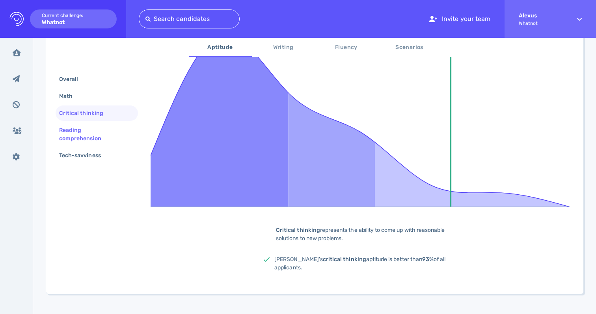
scroll to position [202, 0]
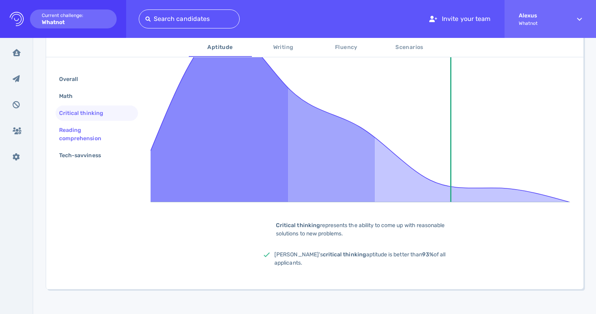
click at [80, 131] on div "Reading comprehension" at bounding box center [94, 134] width 72 height 20
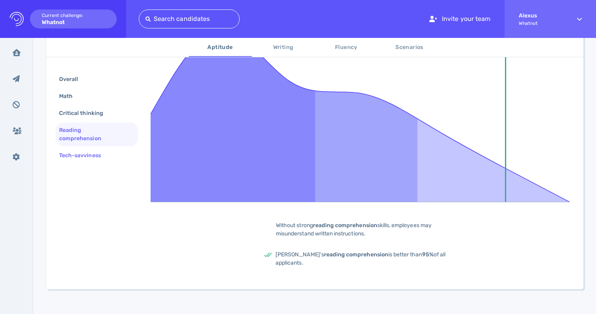
click at [81, 154] on div "Tech-savviness" at bounding box center [84, 154] width 53 height 11
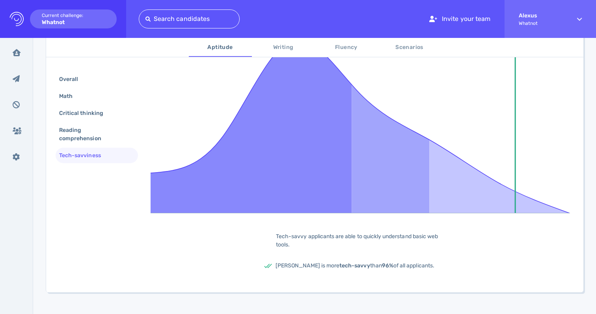
scroll to position [201, 0]
